Goal: Task Accomplishment & Management: Manage account settings

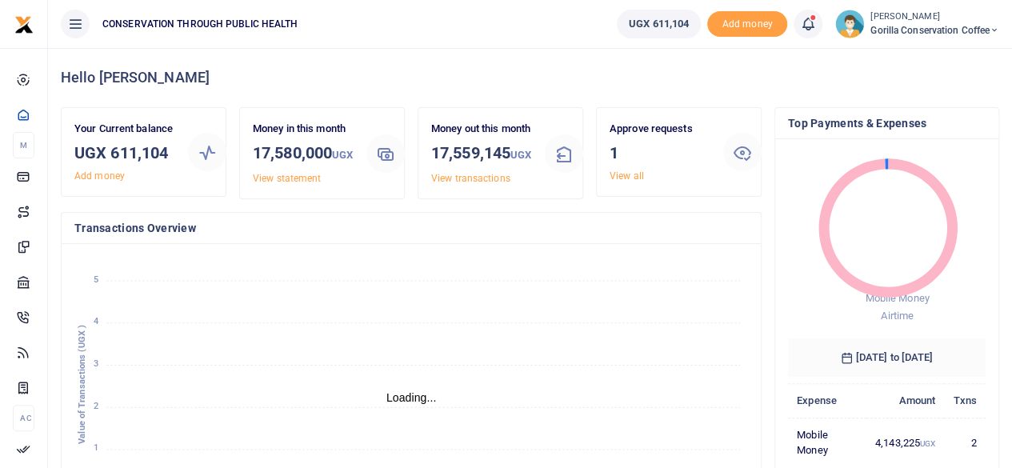
scroll to position [13, 13]
click at [628, 172] on link "View all" at bounding box center [627, 175] width 34 height 11
click at [631, 174] on link "View all" at bounding box center [627, 175] width 34 height 11
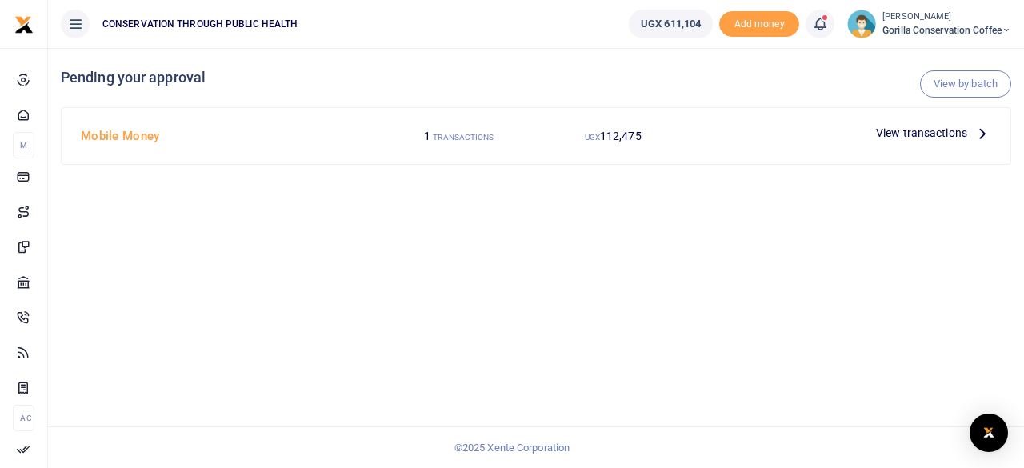
click at [970, 134] on p "View transactions" at bounding box center [933, 133] width 115 height 18
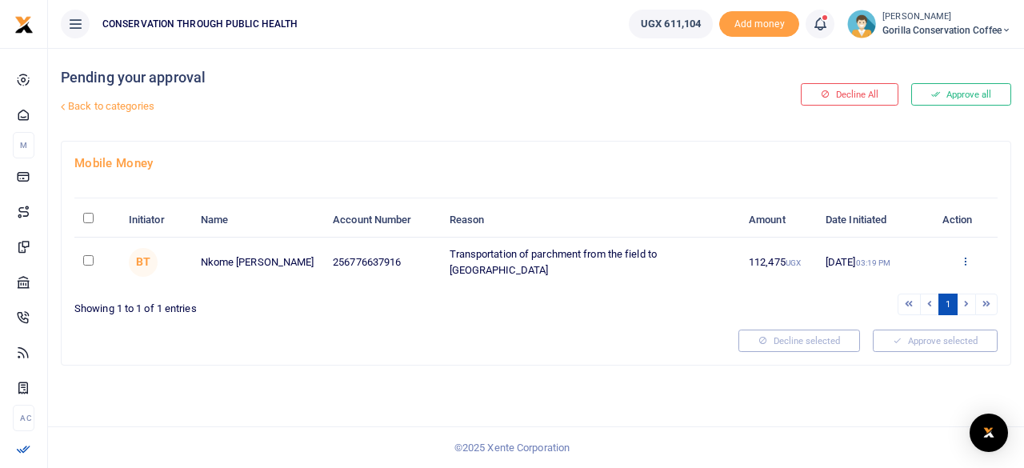
click at [966, 255] on icon at bounding box center [965, 260] width 10 height 11
click at [908, 283] on link "Approve" at bounding box center [907, 286] width 126 height 22
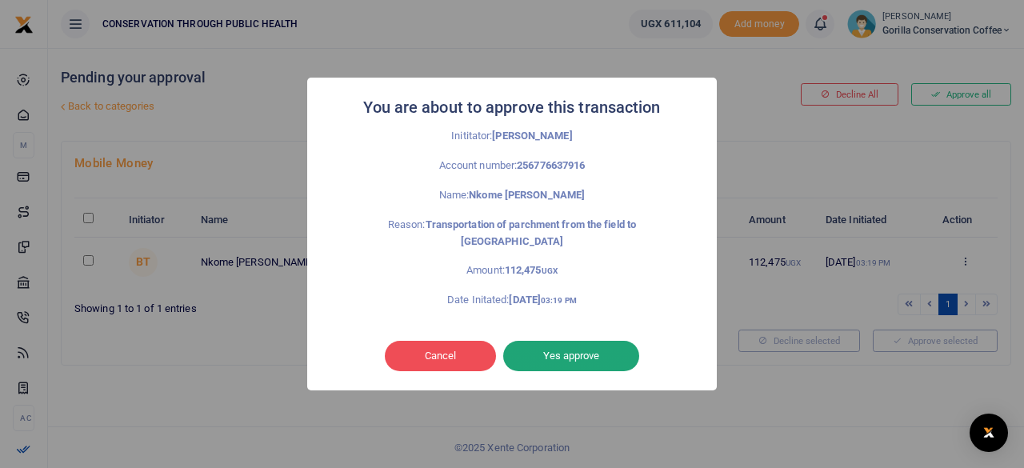
click at [572, 347] on button "Yes approve" at bounding box center [571, 356] width 136 height 30
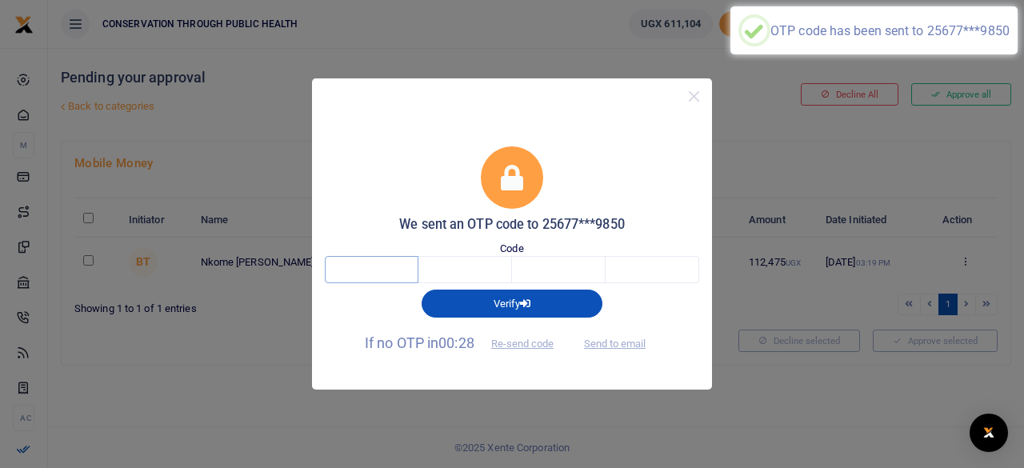
click at [410, 280] on input "text" at bounding box center [372, 269] width 94 height 27
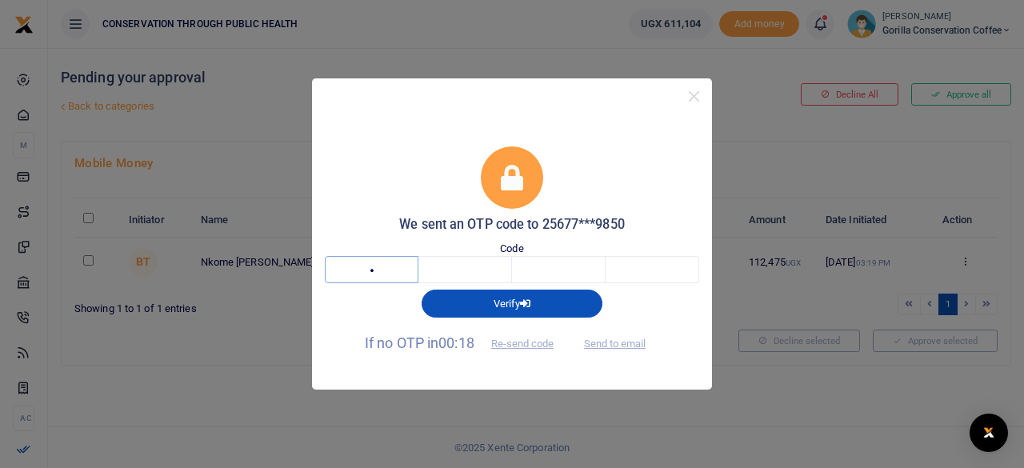
type input "8"
type input "6"
type input "9"
type input "8"
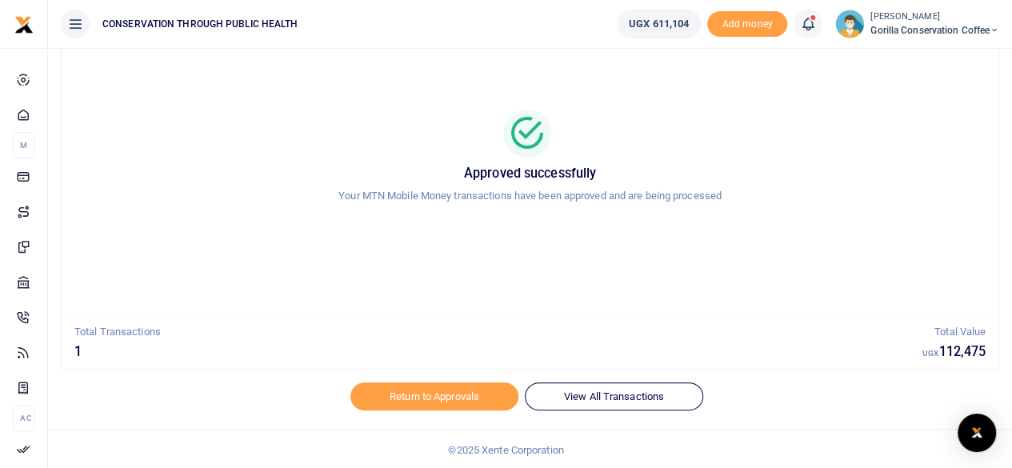
scroll to position [82, 0]
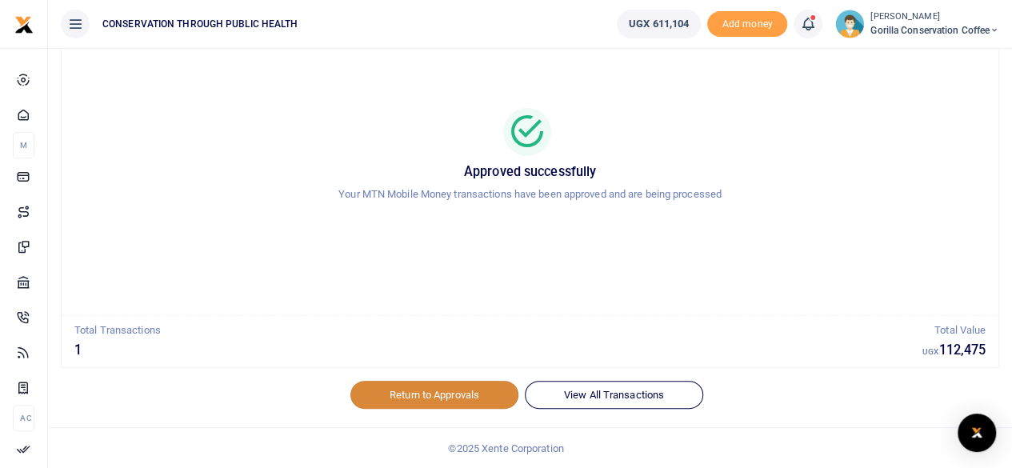
click at [443, 395] on link "Return to Approvals" at bounding box center [435, 394] width 168 height 27
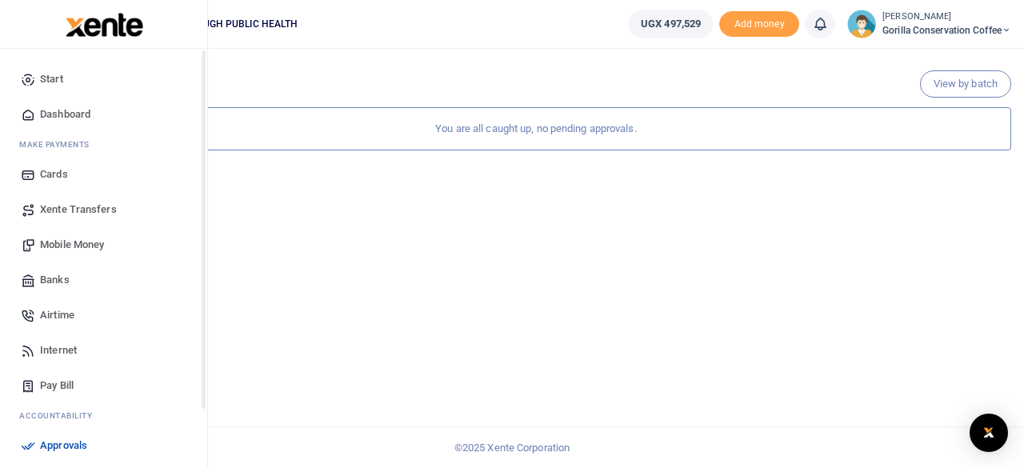
click at [30, 113] on icon at bounding box center [28, 114] width 14 height 14
